Goal: Task Accomplishment & Management: Use online tool/utility

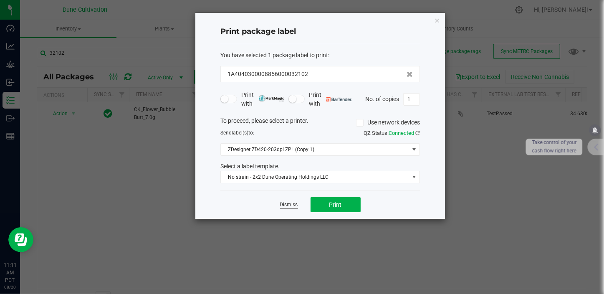
click at [283, 207] on link "Dismiss" at bounding box center [289, 204] width 18 height 7
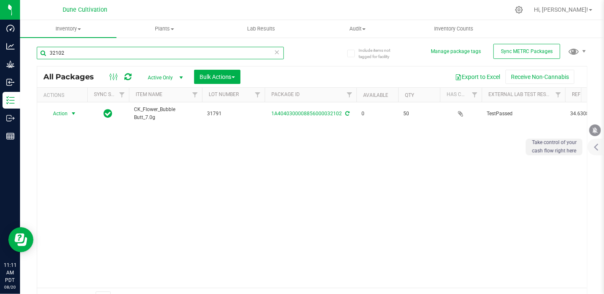
click at [84, 53] on input "32102" at bounding box center [160, 53] width 247 height 13
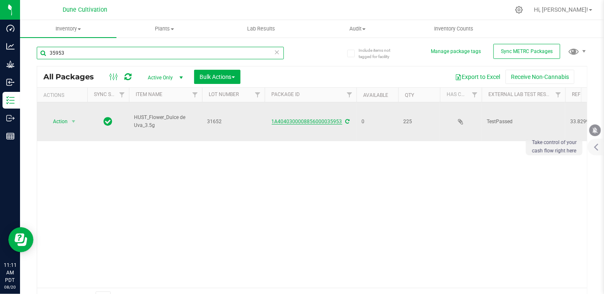
type input "35953"
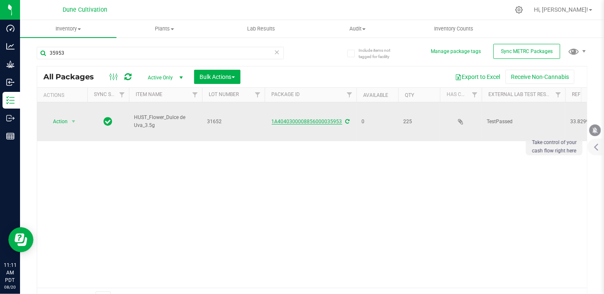
click at [295, 119] on link "1A4040300008856000035953" at bounding box center [307, 122] width 71 height 6
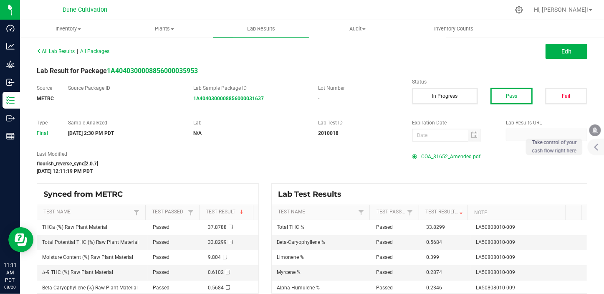
click at [451, 156] on span "COA_31652_Amended.pdf" at bounding box center [450, 156] width 59 height 13
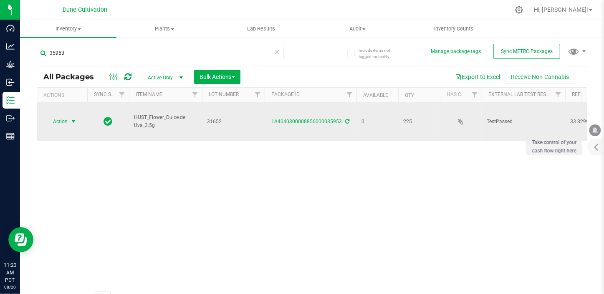
drag, startPoint x: 89, startPoint y: 147, endPoint x: 59, endPoint y: 116, distance: 42.8
click at [59, 116] on span "Action" at bounding box center [57, 122] width 23 height 12
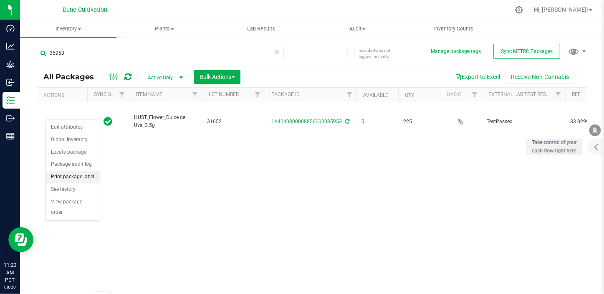
click at [81, 176] on li "Print package label" at bounding box center [73, 177] width 54 height 13
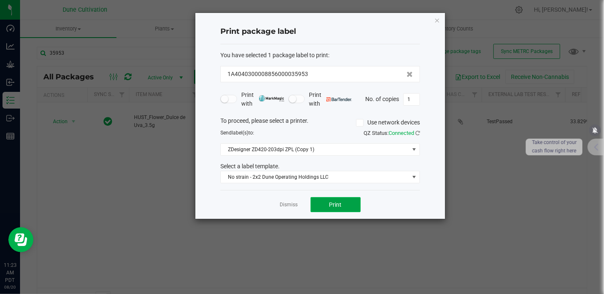
click at [333, 197] on button "Print" at bounding box center [336, 204] width 50 height 15
click at [283, 204] on link "Dismiss" at bounding box center [289, 204] width 18 height 7
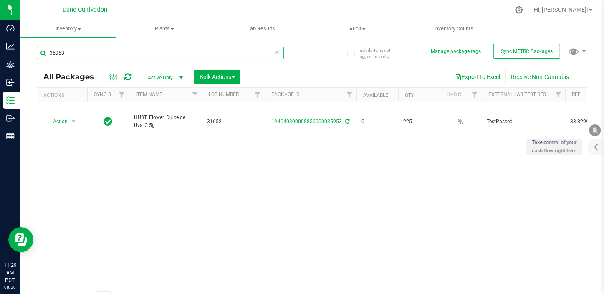
click at [78, 50] on input "35953" at bounding box center [160, 53] width 247 height 13
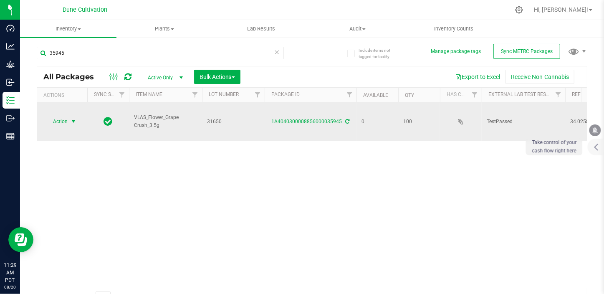
click at [71, 118] on span "select" at bounding box center [73, 121] width 7 height 7
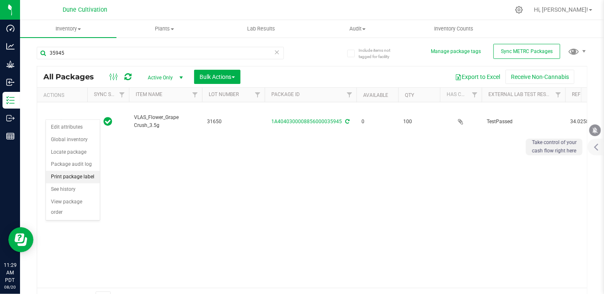
click at [79, 172] on li "Print package label" at bounding box center [73, 177] width 54 height 13
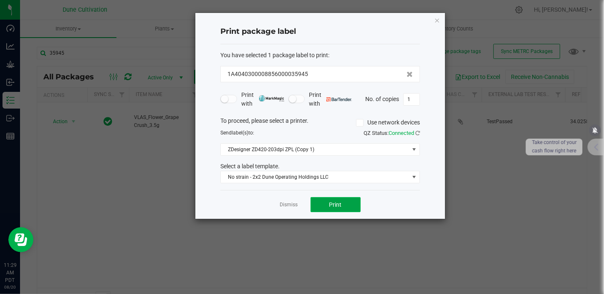
click at [334, 204] on span "Print" at bounding box center [335, 204] width 13 height 7
click at [293, 206] on link "Dismiss" at bounding box center [289, 204] width 18 height 7
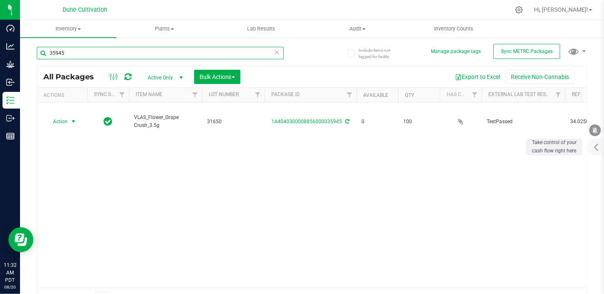
click at [79, 54] on input "35945" at bounding box center [160, 53] width 247 height 13
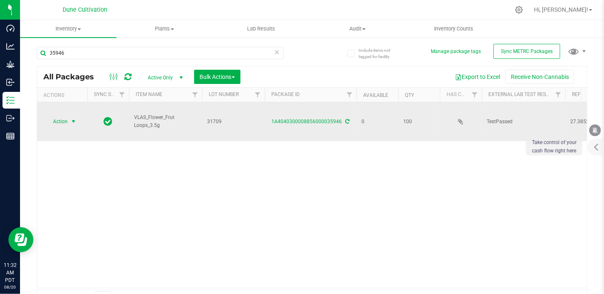
click at [71, 118] on span "select" at bounding box center [73, 121] width 7 height 7
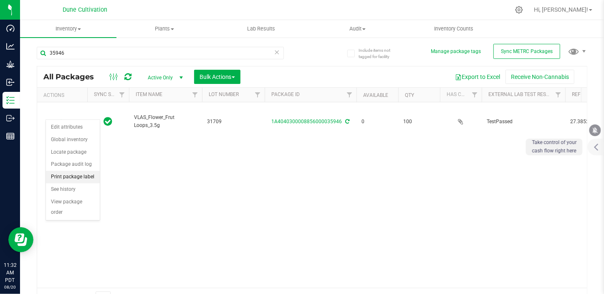
click at [83, 173] on li "Print package label" at bounding box center [73, 177] width 54 height 13
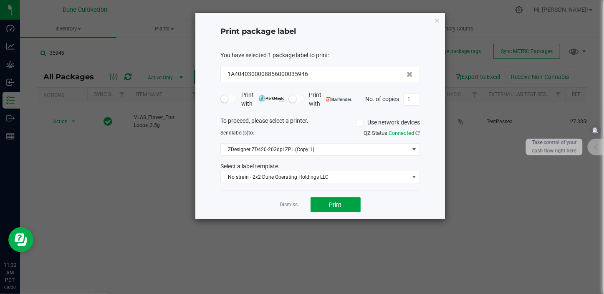
click at [335, 209] on button "Print" at bounding box center [336, 204] width 50 height 15
click at [287, 204] on link "Dismiss" at bounding box center [289, 204] width 18 height 7
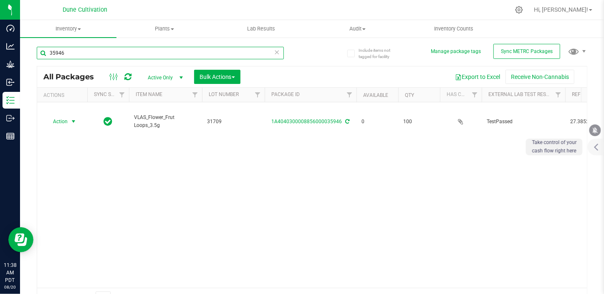
click at [67, 54] on input "35946" at bounding box center [160, 53] width 247 height 13
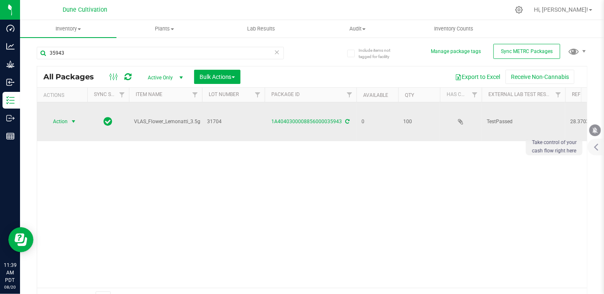
click at [71, 118] on span "select" at bounding box center [73, 122] width 10 height 12
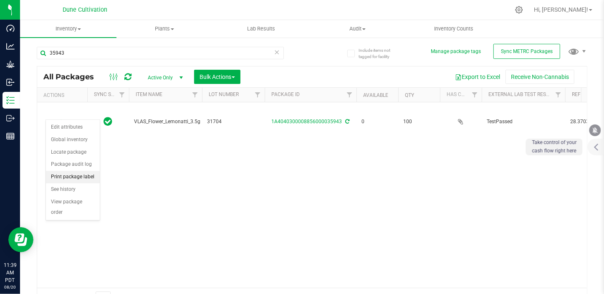
click at [67, 182] on li "Print package label" at bounding box center [73, 177] width 54 height 13
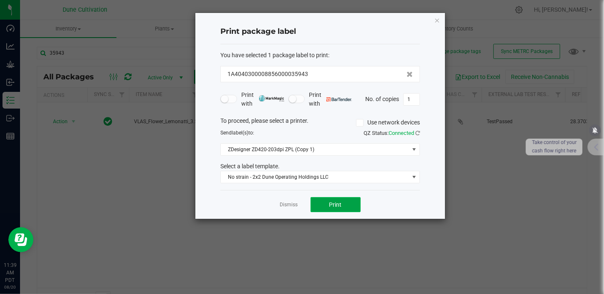
click at [349, 205] on button "Print" at bounding box center [336, 204] width 50 height 15
click at [288, 207] on link "Dismiss" at bounding box center [289, 204] width 18 height 7
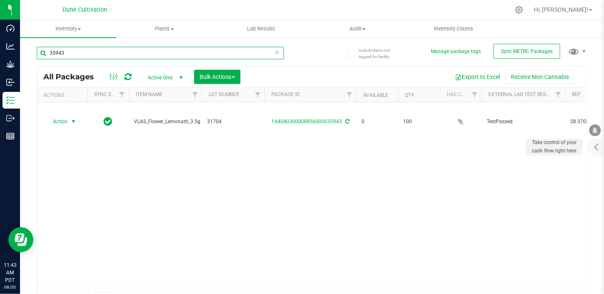
click at [66, 52] on input "35943" at bounding box center [160, 53] width 247 height 13
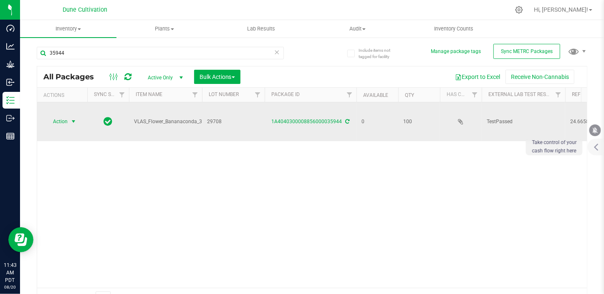
click at [67, 118] on span "Action" at bounding box center [57, 122] width 23 height 12
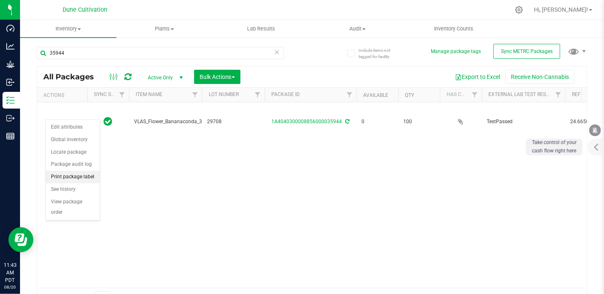
click at [76, 179] on li "Print package label" at bounding box center [73, 177] width 54 height 13
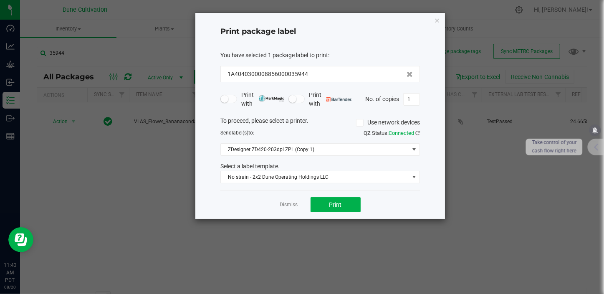
click at [341, 212] on div "Dismiss Print" at bounding box center [320, 204] width 200 height 29
click at [342, 208] on button "Print" at bounding box center [336, 204] width 50 height 15
click at [293, 205] on link "Dismiss" at bounding box center [289, 204] width 18 height 7
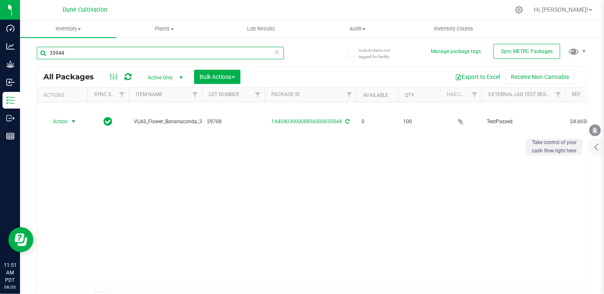
click at [95, 49] on input "35944" at bounding box center [160, 53] width 247 height 13
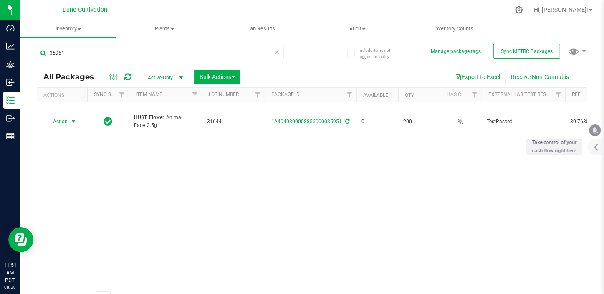
click at [68, 116] on span "select" at bounding box center [73, 122] width 10 height 12
click at [64, 180] on li "Print package label" at bounding box center [73, 177] width 54 height 13
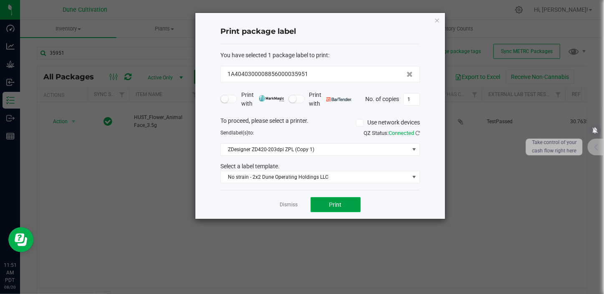
click at [344, 199] on button "Print" at bounding box center [336, 204] width 50 height 15
click at [289, 205] on link "Dismiss" at bounding box center [289, 204] width 18 height 7
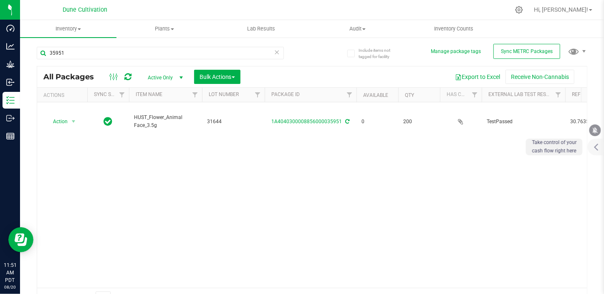
click at [481, 175] on div "Action Action Edit attributes Global inventory Locate package Package audit log…" at bounding box center [312, 194] width 550 height 185
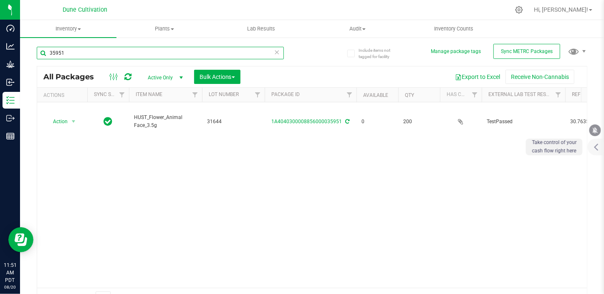
click at [103, 57] on input "35951" at bounding box center [160, 53] width 247 height 13
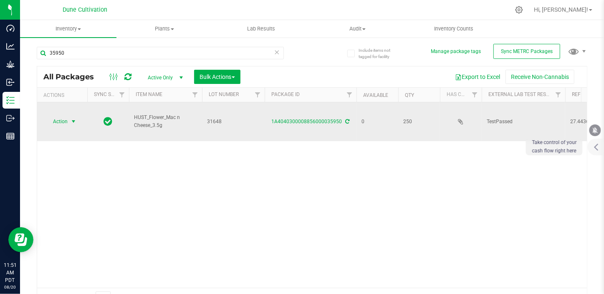
click at [68, 116] on span "Action" at bounding box center [57, 122] width 23 height 12
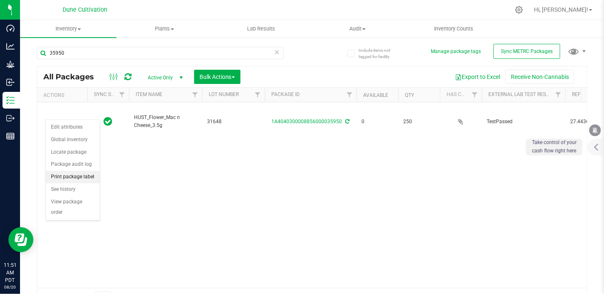
click at [82, 179] on li "Print package label" at bounding box center [73, 177] width 54 height 13
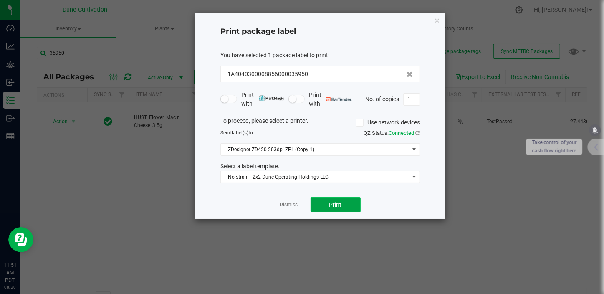
click at [342, 208] on button "Print" at bounding box center [336, 204] width 50 height 15
click at [282, 209] on div "Dismiss Print" at bounding box center [320, 204] width 200 height 29
click at [291, 204] on link "Dismiss" at bounding box center [289, 204] width 18 height 7
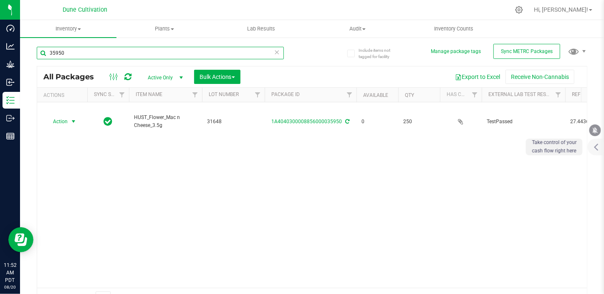
click at [74, 56] on input "35950" at bounding box center [160, 53] width 247 height 13
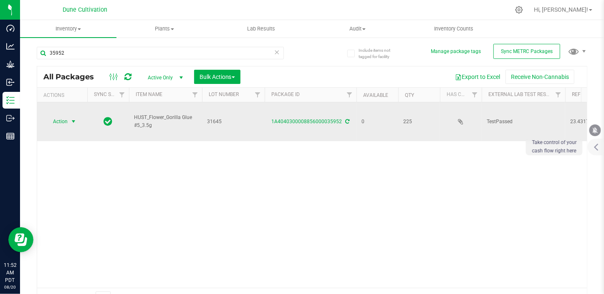
click at [74, 118] on span "select" at bounding box center [73, 121] width 7 height 7
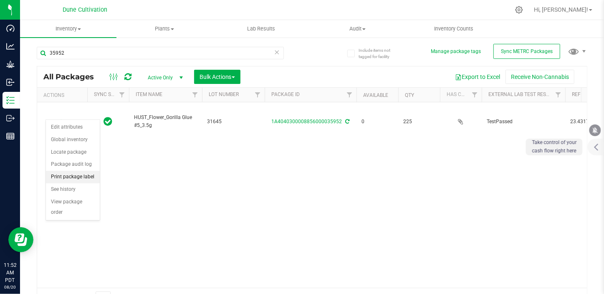
click at [83, 177] on li "Print package label" at bounding box center [73, 177] width 54 height 13
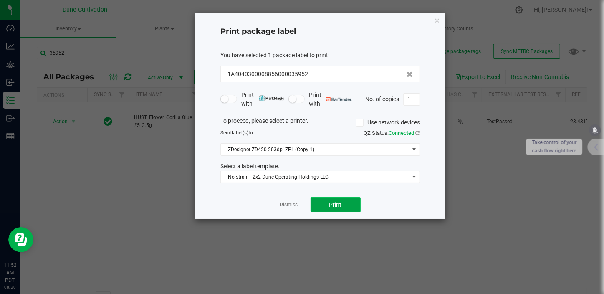
click at [334, 208] on button "Print" at bounding box center [336, 204] width 50 height 15
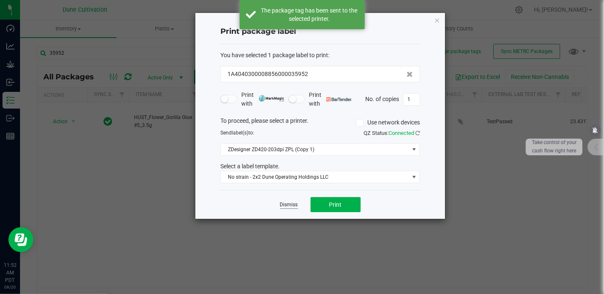
click at [292, 205] on link "Dismiss" at bounding box center [289, 204] width 18 height 7
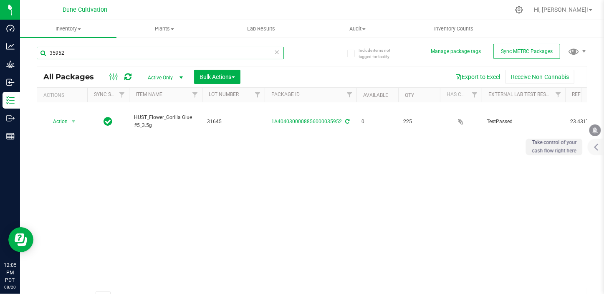
click at [69, 51] on input "35952" at bounding box center [160, 53] width 247 height 13
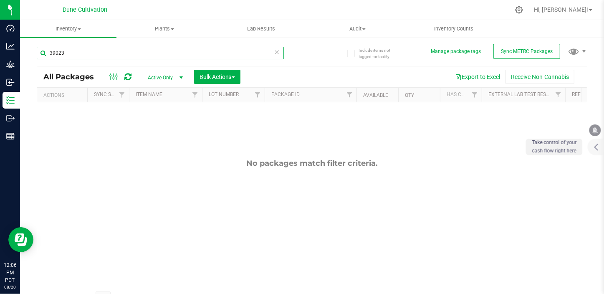
drag, startPoint x: 69, startPoint y: 51, endPoint x: 76, endPoint y: 43, distance: 11.2
type input "39023"
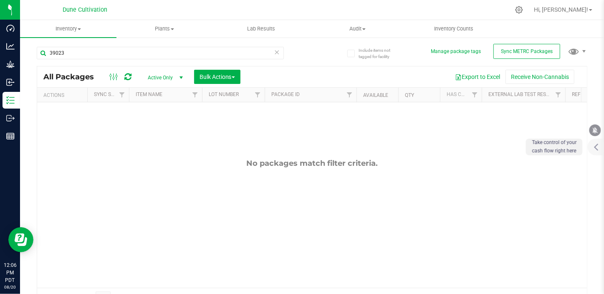
click at [162, 80] on span "Active Only" at bounding box center [164, 78] width 46 height 12
click at [155, 127] on li "All" at bounding box center [163, 128] width 45 height 13
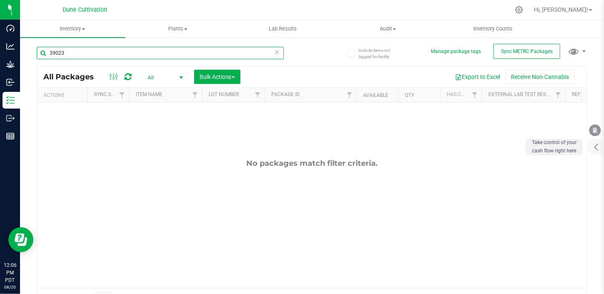
click at [58, 52] on input "39023" at bounding box center [160, 53] width 247 height 13
click at [55, 51] on input "39093" at bounding box center [160, 53] width 247 height 13
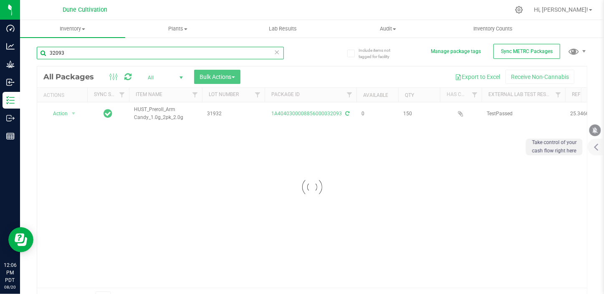
type input "32093"
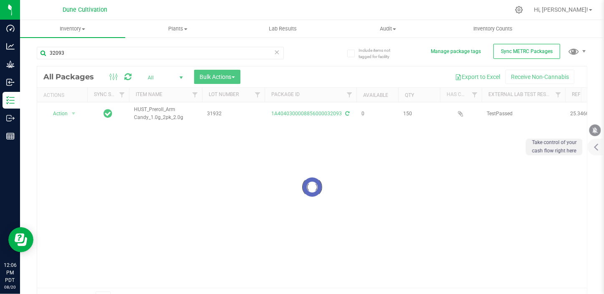
click at [72, 114] on div at bounding box center [312, 186] width 550 height 241
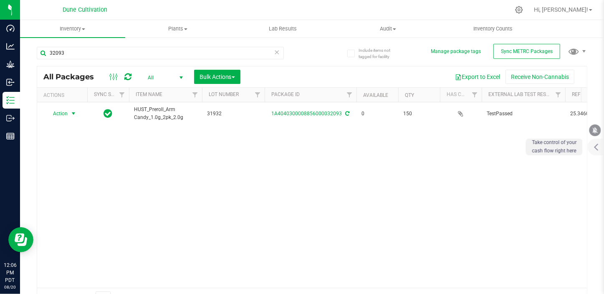
click at [72, 114] on span "select" at bounding box center [73, 113] width 7 height 7
click at [72, 176] on li "Print package label" at bounding box center [73, 177] width 54 height 13
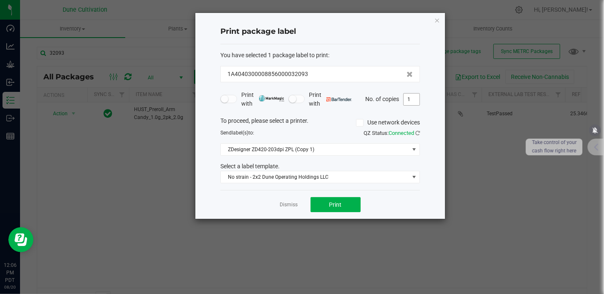
click at [413, 97] on input "1" at bounding box center [412, 100] width 16 height 12
type input "5"
click at [347, 207] on button "Print" at bounding box center [336, 204] width 50 height 15
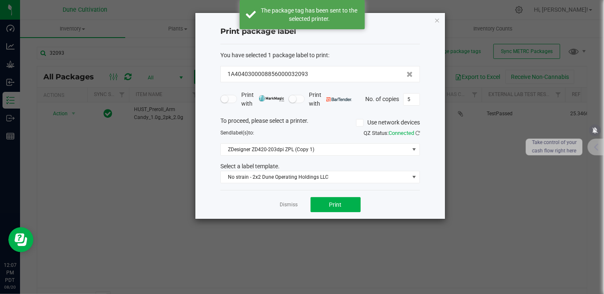
drag, startPoint x: 294, startPoint y: 209, endPoint x: 287, endPoint y: 200, distance: 11.4
click at [289, 203] on div "Dismiss Print" at bounding box center [320, 204] width 200 height 29
click at [287, 200] on app-cancel-button "Dismiss" at bounding box center [289, 204] width 18 height 9
click at [287, 207] on link "Dismiss" at bounding box center [289, 204] width 18 height 7
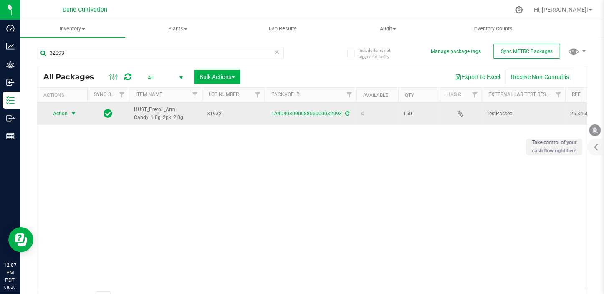
click at [75, 113] on span "select" at bounding box center [73, 113] width 7 height 7
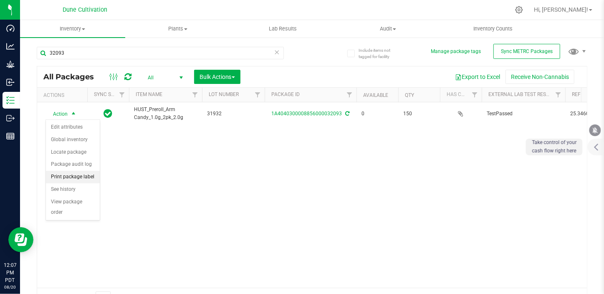
click at [76, 177] on li "Print package label" at bounding box center [73, 177] width 54 height 13
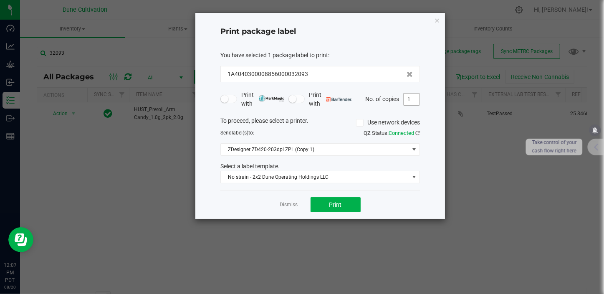
click at [412, 96] on input "1" at bounding box center [412, 100] width 16 height 12
type input "3"
click at [290, 203] on link "Dismiss" at bounding box center [289, 204] width 18 height 7
